Goal: Communication & Community: Answer question/provide support

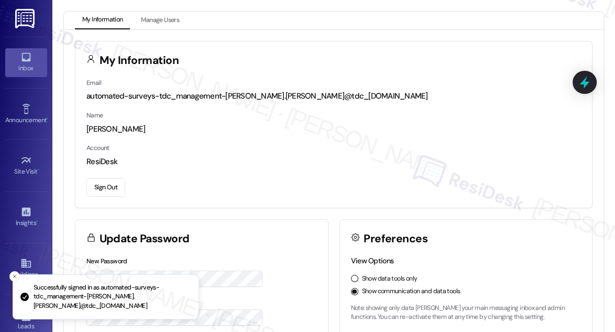
click at [17, 61] on link "Inbox" at bounding box center [26, 62] width 42 height 28
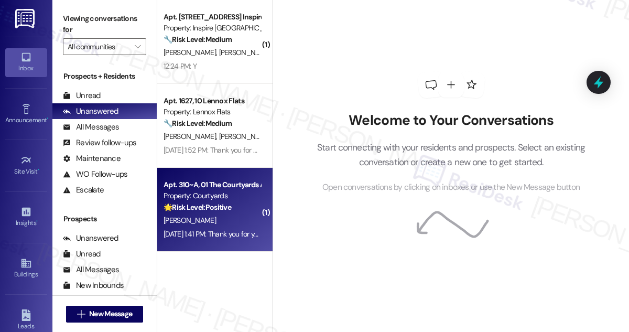
click at [245, 219] on div "[PERSON_NAME]" at bounding box center [212, 220] width 99 height 13
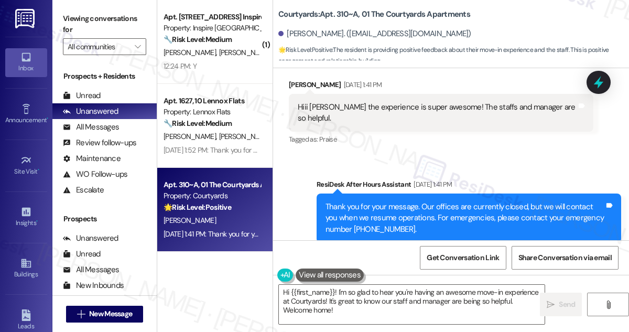
scroll to position [1922, 0]
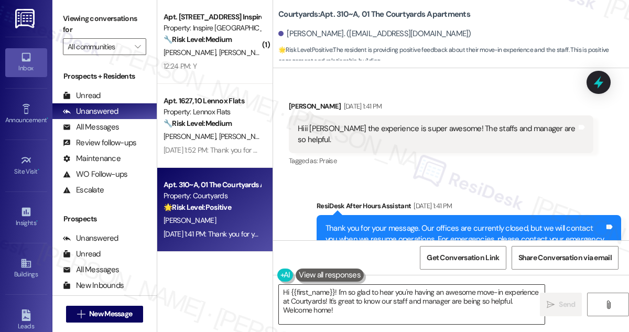
click at [310, 301] on textarea "Hi {{first_name}}! I'm so glad to hear you're having an awesome move-in experie…" at bounding box center [412, 304] width 266 height 39
click at [70, 14] on label "Viewing conversations for" at bounding box center [104, 24] width 83 height 28
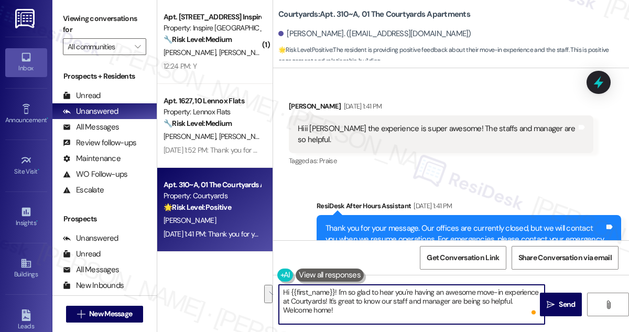
drag, startPoint x: 367, startPoint y: 307, endPoint x: 512, endPoint y: 301, distance: 144.8
click at [512, 301] on textarea "Hi {{first_name}}! I'm so glad to hear you're having an awesome move-in experie…" at bounding box center [412, 304] width 266 height 39
paste textarea "Just wondering, has {{property}} been living up to your expectations so far? 😊"
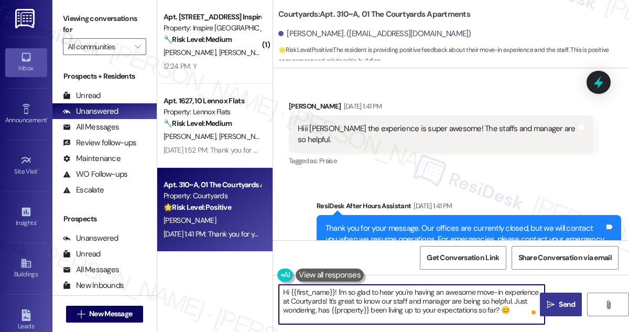
type textarea "Hi {{first_name}}! I'm so glad to hear you're having an awesome move-in experie…"
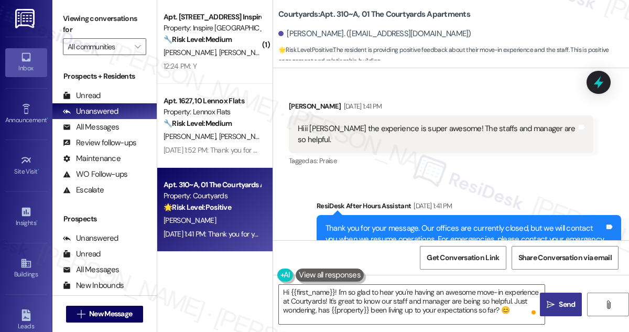
click at [557, 299] on span "Send" at bounding box center [567, 304] width 20 height 11
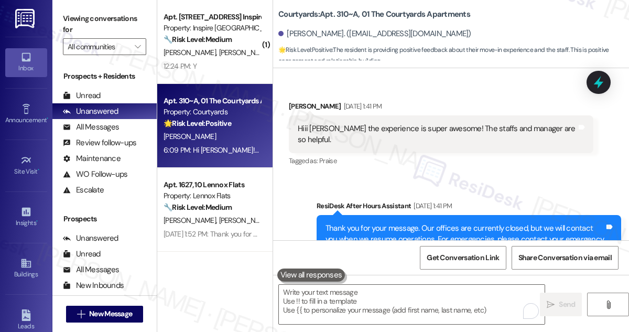
scroll to position [1875, 0]
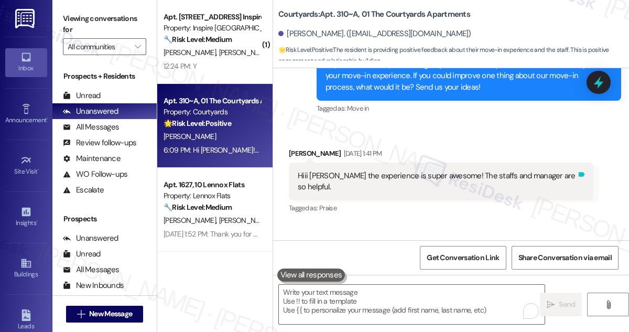
click at [579, 172] on icon at bounding box center [582, 174] width 6 height 5
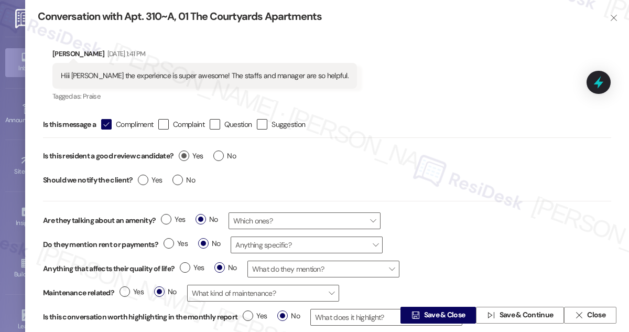
click at [189, 153] on label "Yes" at bounding box center [191, 155] width 24 height 11
click at [189, 153] on input "Yes" at bounding box center [191, 157] width 24 height 14
radio input "true"
click at [177, 178] on label "No" at bounding box center [183, 180] width 23 height 11
click at [177, 178] on input "No" at bounding box center [183, 182] width 23 height 14
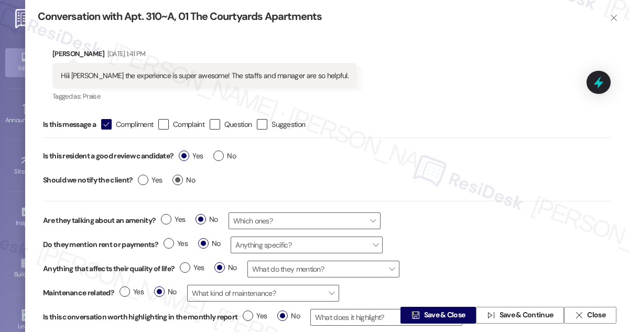
radio input "true"
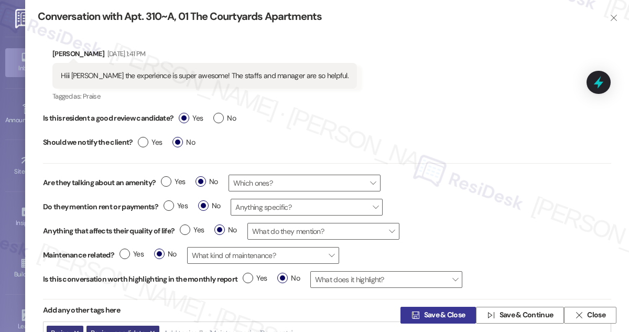
click at [441, 310] on span "Save & Close" at bounding box center [444, 315] width 41 height 11
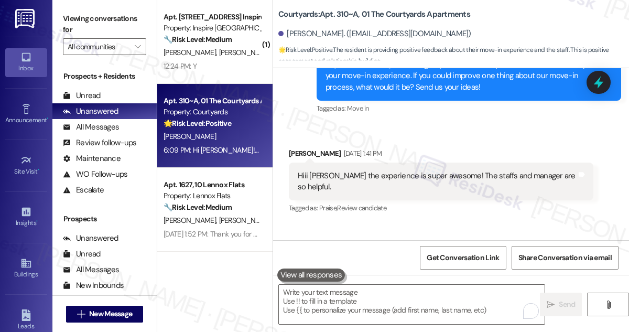
scroll to position [1846, 0]
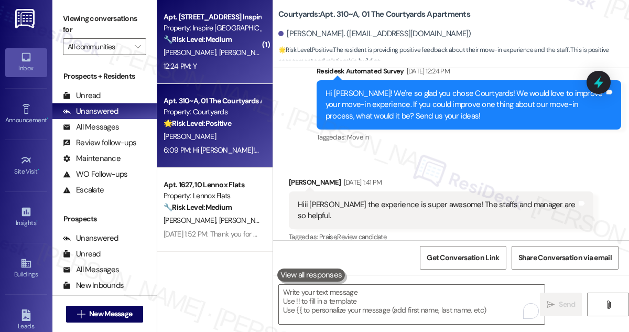
click at [216, 71] on div "12:24 PM: Y 12:24 PM: Y" at bounding box center [212, 66] width 99 height 13
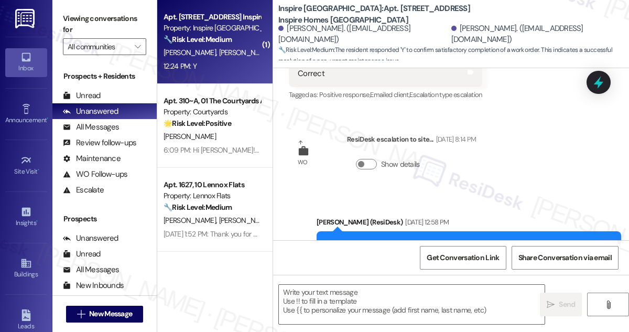
type textarea "Fetching suggested responses. Please feel free to read through the conversation…"
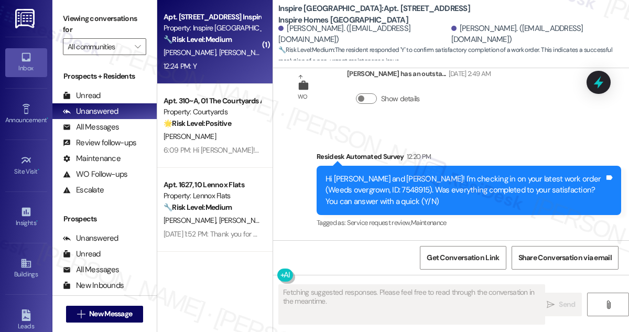
scroll to position [1145, 0]
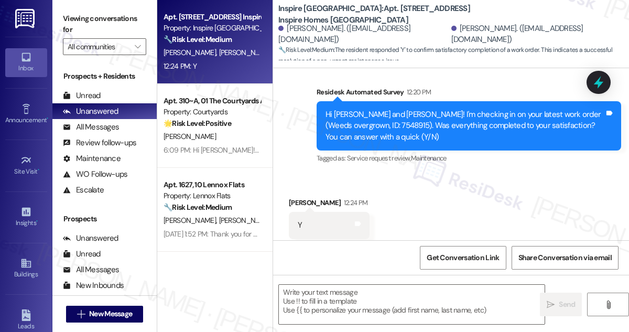
click at [68, 15] on label "Viewing conversations for" at bounding box center [104, 24] width 83 height 28
click at [315, 291] on textarea at bounding box center [412, 304] width 266 height 39
paste textarea "Hi {{first_name}}! I'm glad to hear that the latest work order was completed to…"
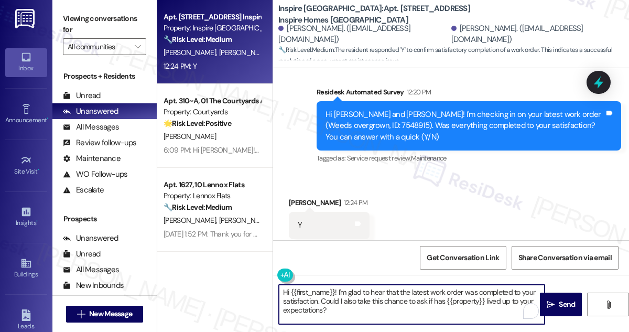
click at [299, 212] on div "Y Tags and notes" at bounding box center [329, 225] width 81 height 27
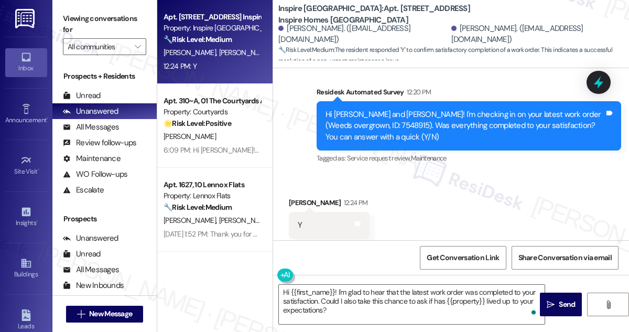
click at [299, 197] on div "[PERSON_NAME] 12:24 PM" at bounding box center [329, 204] width 81 height 15
copy div "[PERSON_NAME]"
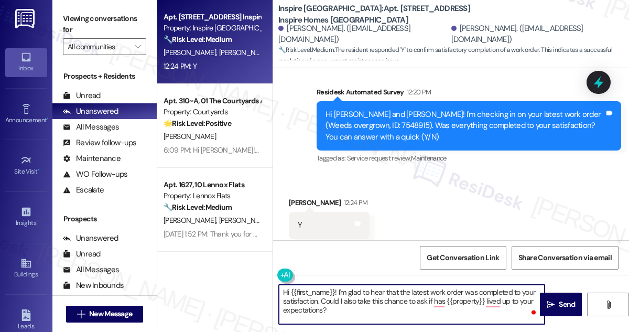
drag, startPoint x: 290, startPoint y: 290, endPoint x: 334, endPoint y: 286, distance: 44.2
click at [334, 286] on textarea "Hi {{first_name}}! I'm glad to hear that the latest work order was completed to…" at bounding box center [412, 304] width 266 height 39
paste textarea "[PERSON_NAME]"
click at [339, 299] on textarea "Hi [PERSON_NAME]! I'm glad to hear that the latest work order was completed to …" at bounding box center [412, 304] width 266 height 39
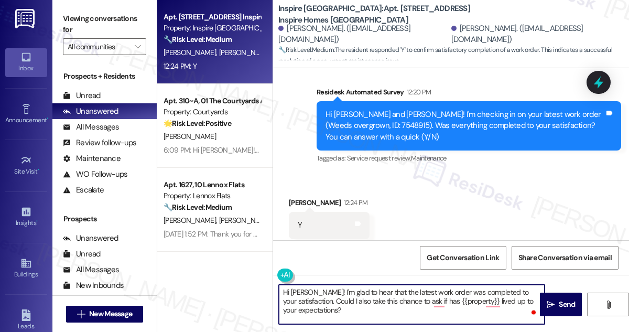
click at [440, 296] on textarea "Hi [PERSON_NAME]! I'm glad to hear that the latest work order was completed to …" at bounding box center [412, 304] width 266 height 39
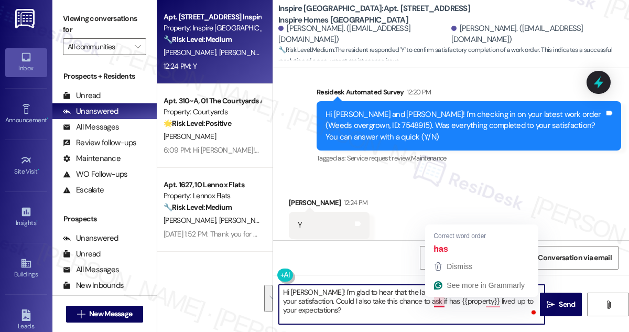
click at [377, 297] on textarea "Hi [PERSON_NAME]! I'm glad to hear that the latest work order was completed to …" at bounding box center [412, 304] width 266 height 39
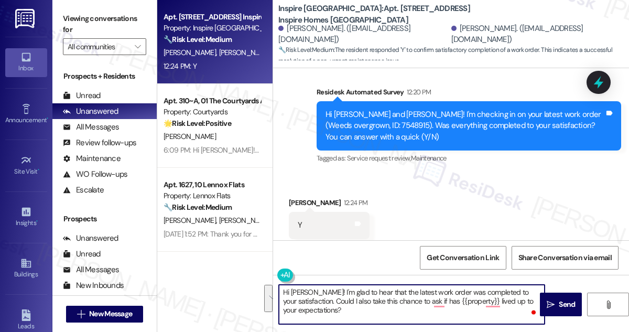
click at [376, 297] on textarea "Hi [PERSON_NAME]! I'm glad to hear that the latest work order was completed to …" at bounding box center [412, 304] width 266 height 39
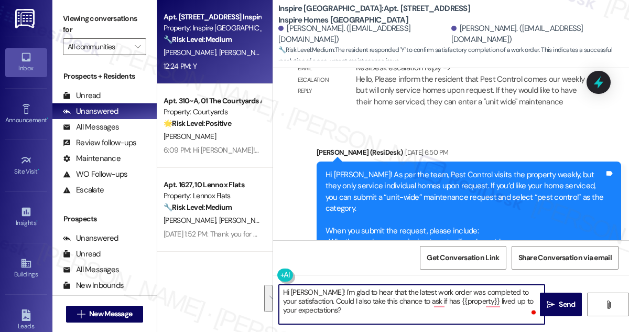
scroll to position [811, 0]
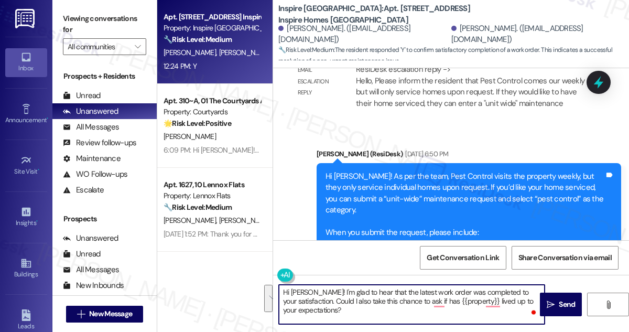
type textarea "Hi [PERSON_NAME]! I'm glad to hear that the latest work order was completed to …"
click at [376, 171] on div "Hi [PERSON_NAME]! As per the team, Pest Control visits the property weekly, but…" at bounding box center [465, 227] width 279 height 112
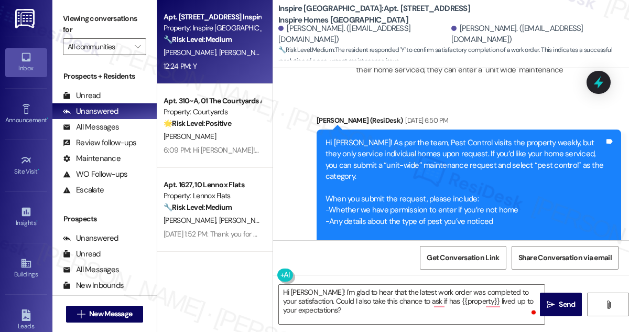
scroll to position [906, 0]
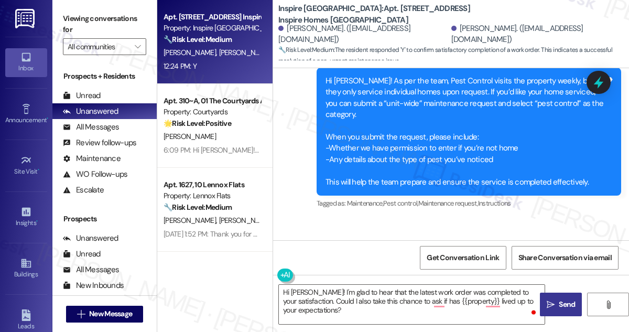
click at [557, 301] on span "Send" at bounding box center [567, 304] width 20 height 11
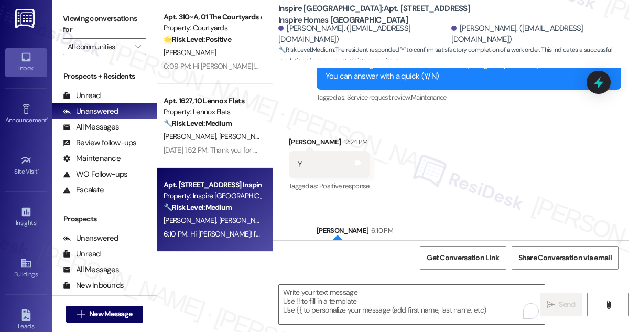
scroll to position [1241, 0]
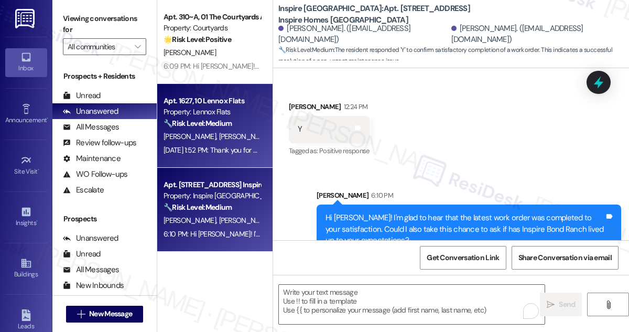
click at [232, 126] on strong "🔧 Risk Level: Medium" at bounding box center [198, 122] width 68 height 9
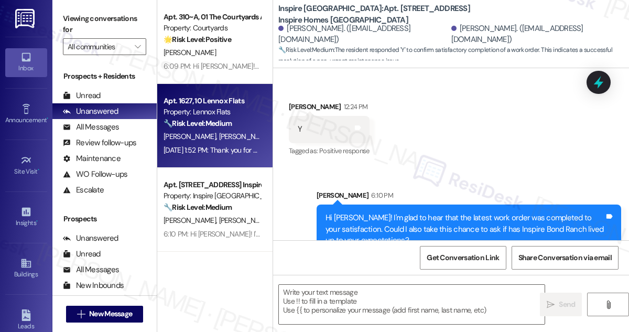
type textarea "Fetching suggested responses. Please feel free to read through the conversation…"
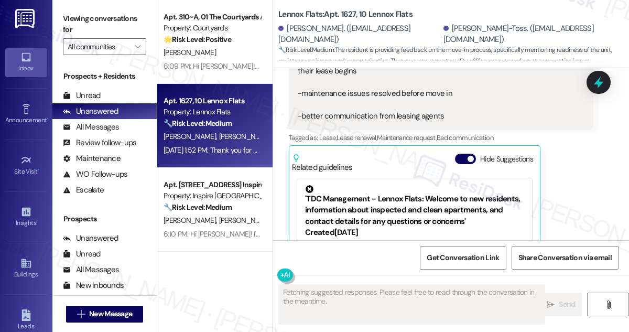
scroll to position [305, 0]
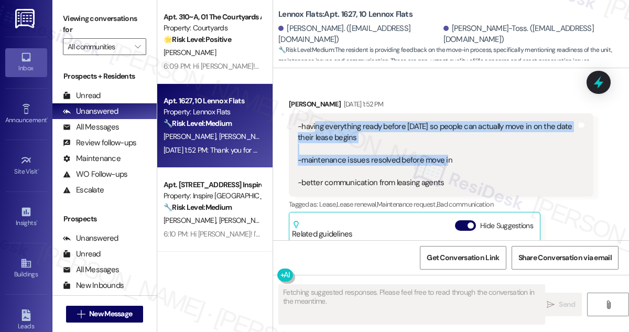
drag, startPoint x: 315, startPoint y: 125, endPoint x: 443, endPoint y: 156, distance: 132.1
click at [443, 156] on div "-having everything ready before [DATE] so people can actually move in on the da…" at bounding box center [437, 155] width 279 height 68
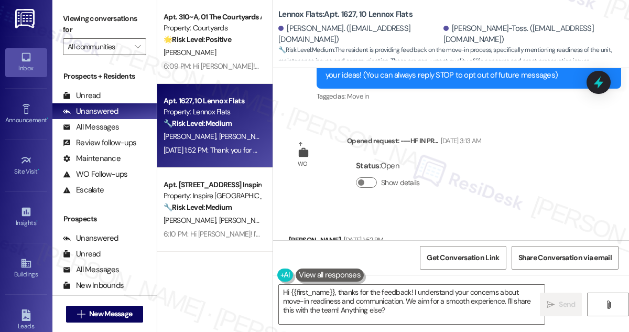
scroll to position [67, 0]
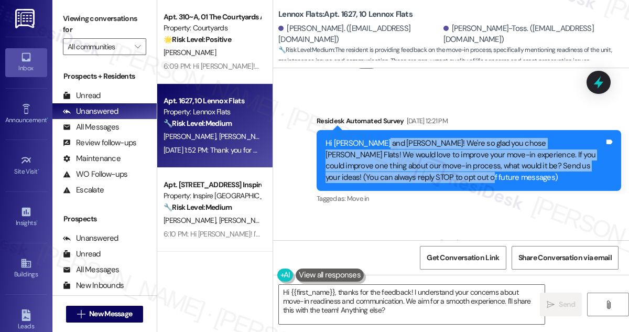
drag, startPoint x: 376, startPoint y: 148, endPoint x: 448, endPoint y: 187, distance: 82.1
click at [448, 186] on div "Hi [PERSON_NAME] and [PERSON_NAME]! We're so glad you chose [PERSON_NAME] Flats…" at bounding box center [469, 160] width 305 height 61
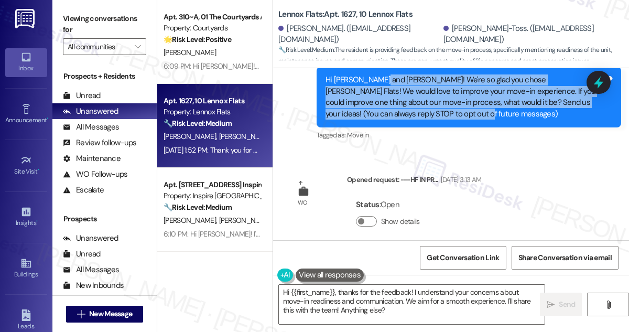
scroll to position [257, 0]
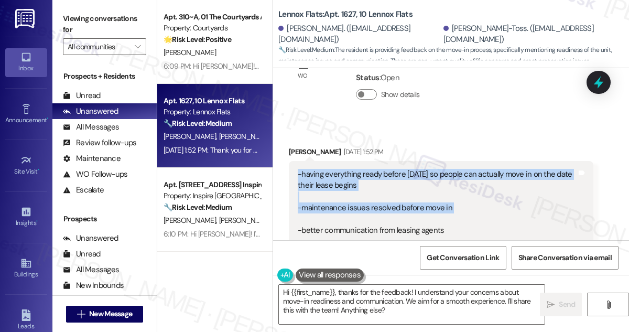
drag, startPoint x: 290, startPoint y: 179, endPoint x: 446, endPoint y: 221, distance: 161.7
click at [446, 221] on div "-having everything ready before [DATE] so people can actually move in on the da…" at bounding box center [441, 202] width 305 height 83
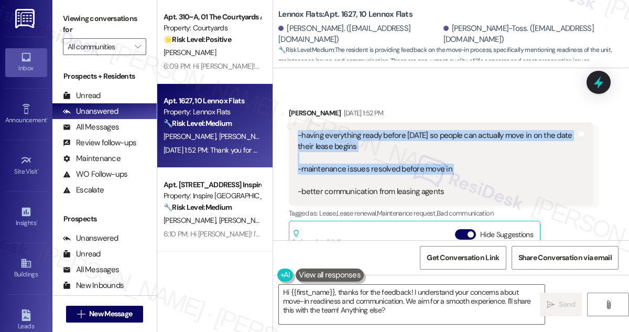
scroll to position [353, 0]
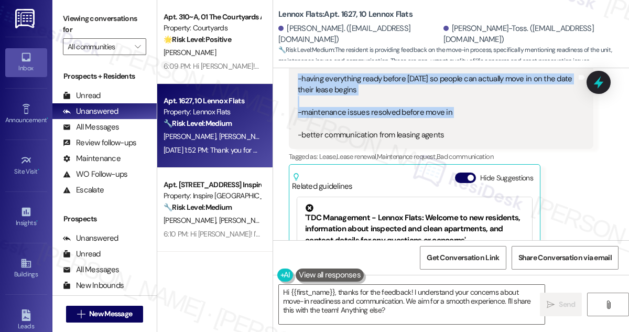
click at [373, 115] on div "-having everything ready before [DATE] so people can actually move in on the da…" at bounding box center [437, 107] width 279 height 68
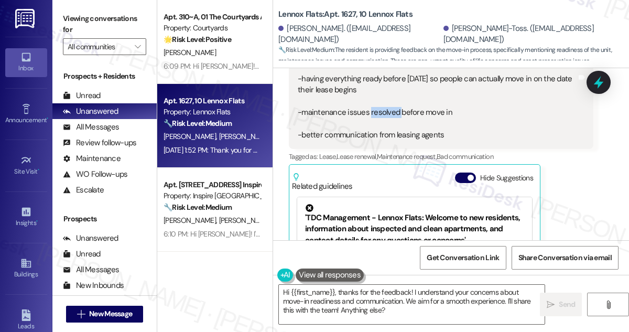
click at [373, 115] on div "-having everything ready before [DATE] so people can actually move in on the da…" at bounding box center [437, 107] width 279 height 68
click at [368, 137] on div "-having everything ready before [DATE] so people can actually move in on the da…" at bounding box center [437, 107] width 279 height 68
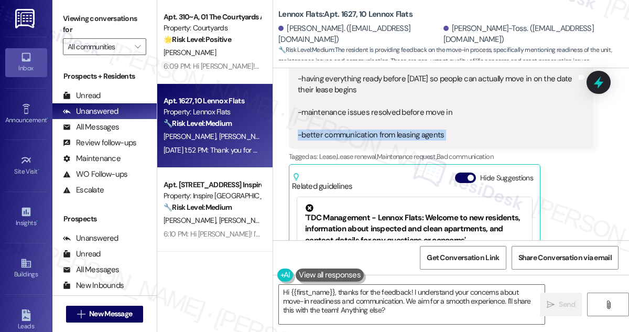
click at [368, 137] on div "-having everything ready before [DATE] so people can actually move in on the da…" at bounding box center [437, 107] width 279 height 68
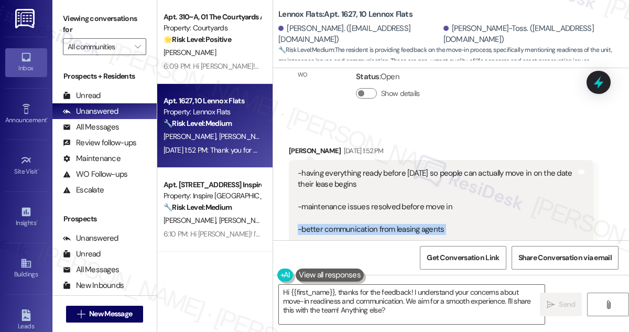
scroll to position [257, 0]
drag, startPoint x: 305, startPoint y: 172, endPoint x: 438, endPoint y: 186, distance: 133.8
click at [438, 186] on div "-having everything ready before [DATE] so people can actually move in on the da…" at bounding box center [437, 203] width 279 height 68
click at [417, 290] on textarea "Hi {{first_name}}, thanks for the feedback! I understand your concerns about mo…" at bounding box center [412, 304] width 266 height 39
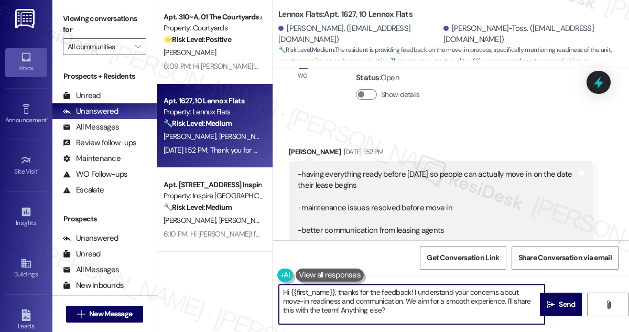
click at [417, 290] on textarea "Hi {{first_name}}, thanks for the feedback! I understand your concerns about mo…" at bounding box center [412, 304] width 266 height 39
click at [399, 299] on textarea "Hi {{first_name}}, thanks for the feedback! I understand your concerns about mo…" at bounding box center [412, 304] width 266 height 39
click at [425, 299] on textarea "Hi {{first_name}}, thanks for the feedback! I understand your concerns about mo…" at bounding box center [412, 304] width 266 height 39
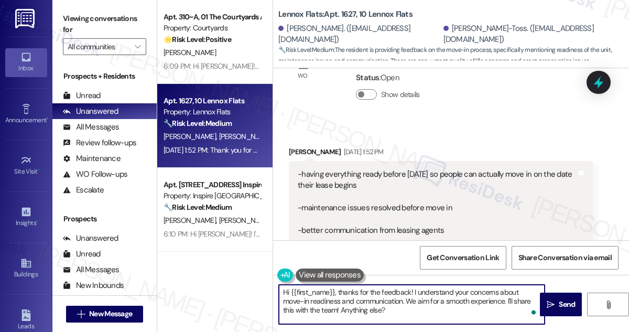
click at [425, 299] on textarea "Hi {{first_name}}, thanks for the feedback! I understand your concerns about mo…" at bounding box center [412, 304] width 266 height 39
click at [407, 302] on textarea "Hi {{first_name}}, thanks for the feedback! I understand your concerns about mo…" at bounding box center [412, 304] width 266 height 39
drag, startPoint x: 372, startPoint y: 311, endPoint x: 315, endPoint y: 310, distance: 57.2
click at [315, 310] on textarea "Hi {{first_name}}, thanks for the feedback! I understand your concerns about mo…" at bounding box center [412, 304] width 266 height 39
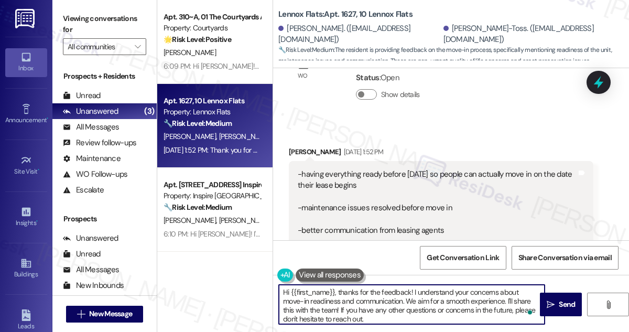
click at [290, 148] on div "[PERSON_NAME] [DATE] 1:52 PM" at bounding box center [441, 153] width 305 height 15
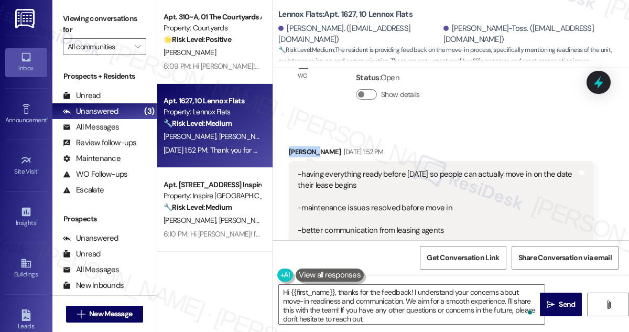
click at [290, 148] on div "[PERSON_NAME] [DATE] 1:52 PM" at bounding box center [441, 153] width 305 height 15
copy div "Katelyn"
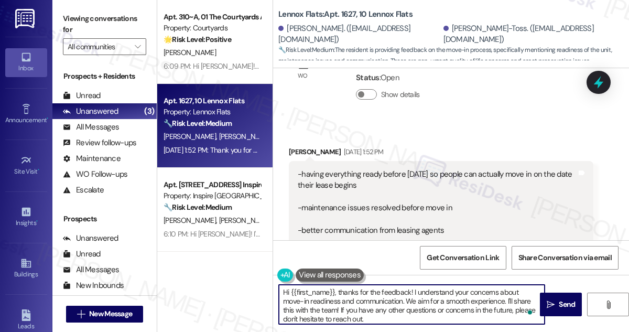
paste textarea "Katelyn"
drag, startPoint x: 290, startPoint y: 287, endPoint x: 334, endPoint y: 283, distance: 43.7
click at [348, 310] on textarea "Hi [PERSON_NAME], thanks for the feedback! I understand your concerns about mov…" at bounding box center [412, 304] width 266 height 39
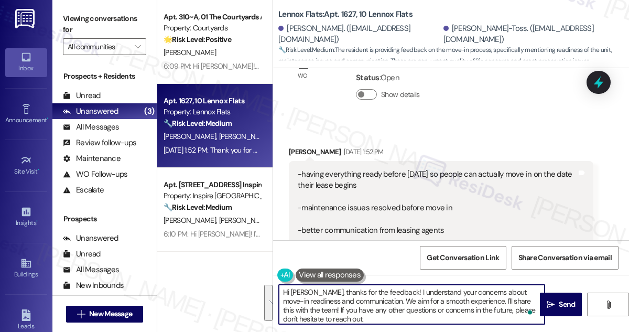
click at [387, 313] on textarea "Hi [PERSON_NAME], thanks for the feedback! I understand your concerns about mov…" at bounding box center [412, 304] width 266 height 39
click at [410, 300] on textarea "Hi [PERSON_NAME], thanks for the feedback! I understand your concerns about mov…" at bounding box center [412, 304] width 266 height 39
drag, startPoint x: 377, startPoint y: 301, endPoint x: 481, endPoint y: 300, distance: 103.3
click at [481, 300] on textarea "Hi [PERSON_NAME], thanks for the feedback! I understand your concerns about mov…" at bounding box center [412, 304] width 266 height 39
click at [517, 314] on textarea "Hi [PERSON_NAME], thanks for the feedback! I understand your concerns about mov…" at bounding box center [412, 304] width 266 height 39
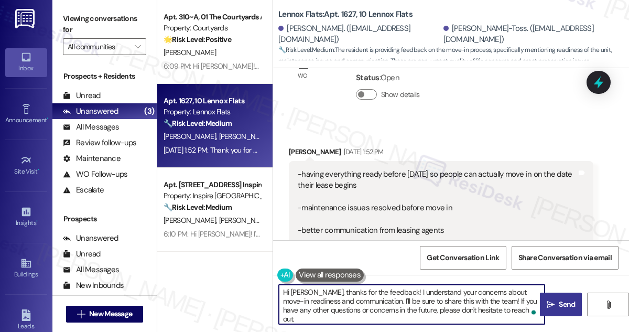
type textarea "Hi [PERSON_NAME], thanks for the feedback! I understand your concerns about mov…"
click at [558, 301] on span "Send" at bounding box center [567, 304] width 20 height 11
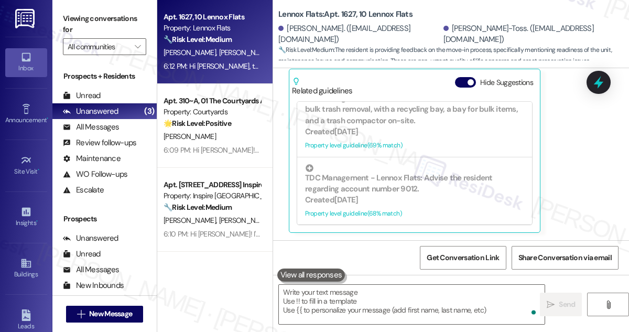
scroll to position [655, 0]
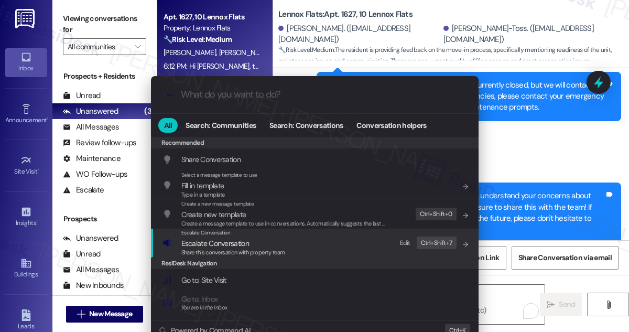
click at [277, 236] on div "Escalate Conversation" at bounding box center [233, 233] width 104 height 8
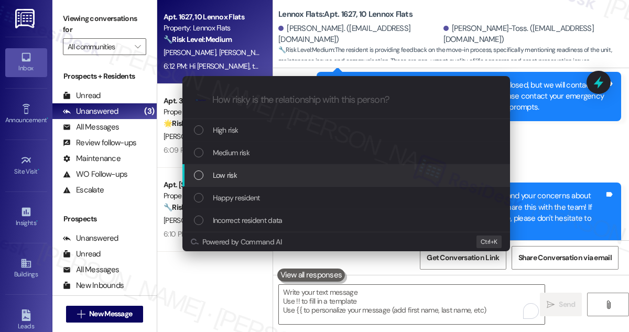
click at [234, 173] on span "Low risk" at bounding box center [225, 175] width 24 height 12
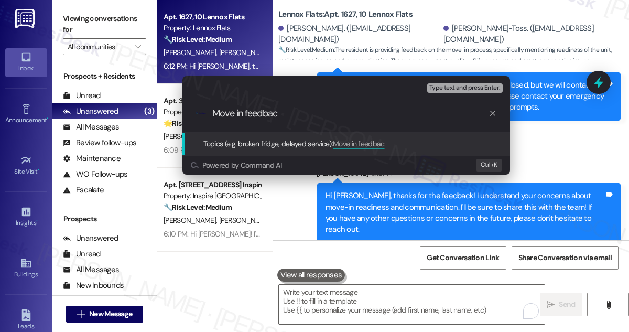
type input "Move in feedback"
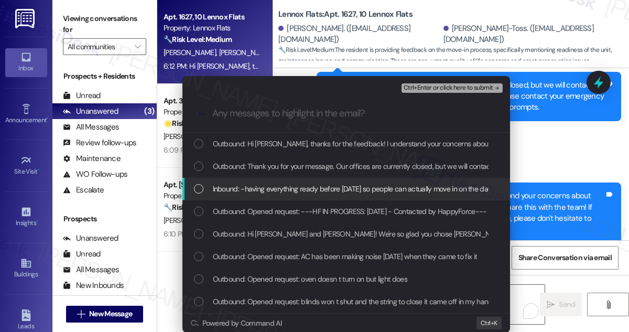
click at [230, 179] on div "Inbound: -having everything ready before [DATE] so people can actually move in …" at bounding box center [346, 189] width 328 height 23
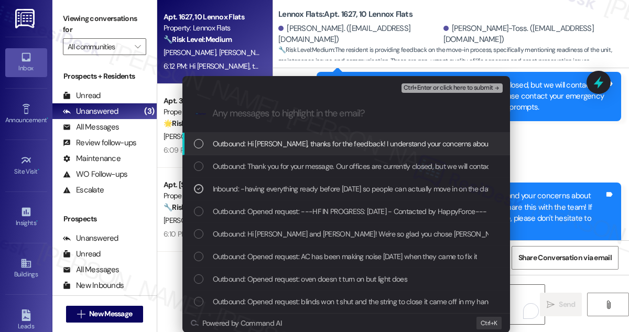
click at [435, 92] on button "Ctrl+Enter or click here to submit" at bounding box center [452, 87] width 101 height 9
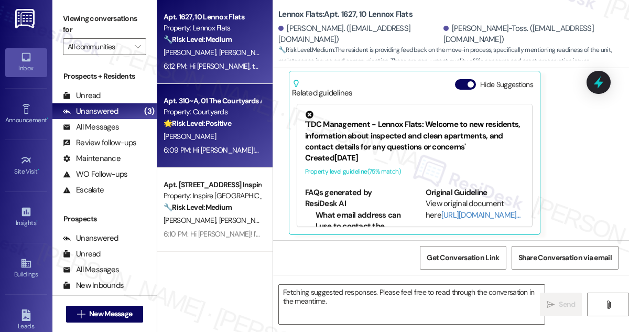
scroll to position [460, 0]
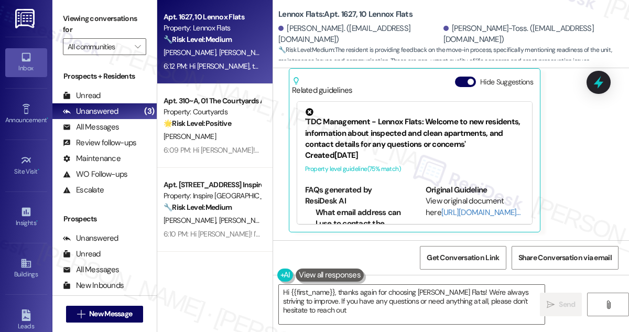
type textarea "Hi {{first_name}}, thanks again for choosing [PERSON_NAME] Flats! We're always …"
click at [108, 93] on div "Unread (0)" at bounding box center [104, 96] width 104 height 16
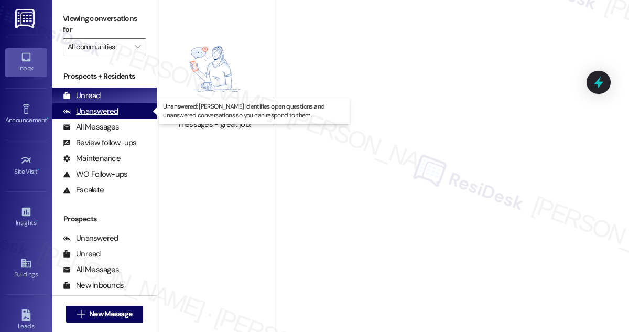
click at [112, 112] on div "Unanswered" at bounding box center [91, 111] width 56 height 11
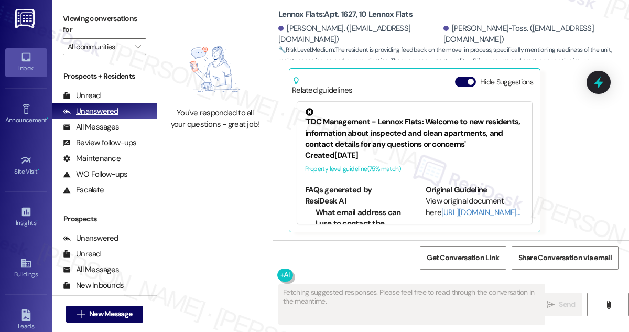
click at [112, 112] on div "Unanswered" at bounding box center [91, 111] width 56 height 11
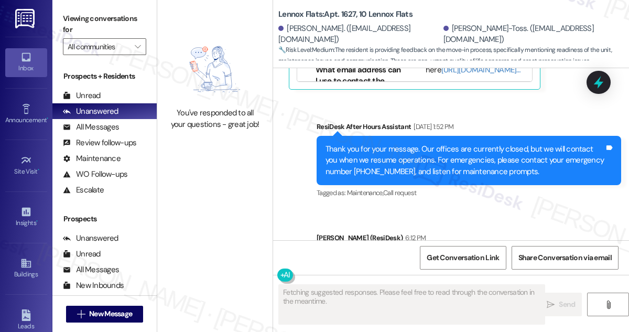
scroll to position [698, 0]
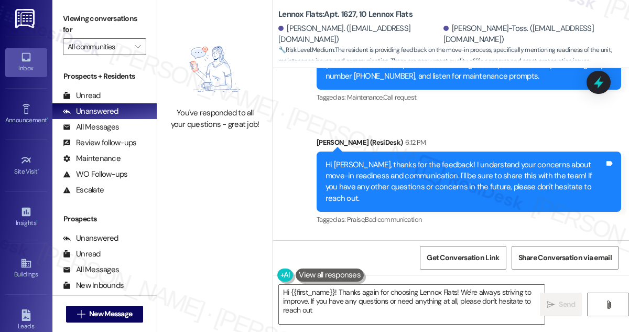
type textarea "Hi {{first_name}}! Thanks again for choosing Lennox Flats! We're always strivin…"
